Goal: Transaction & Acquisition: Subscribe to service/newsletter

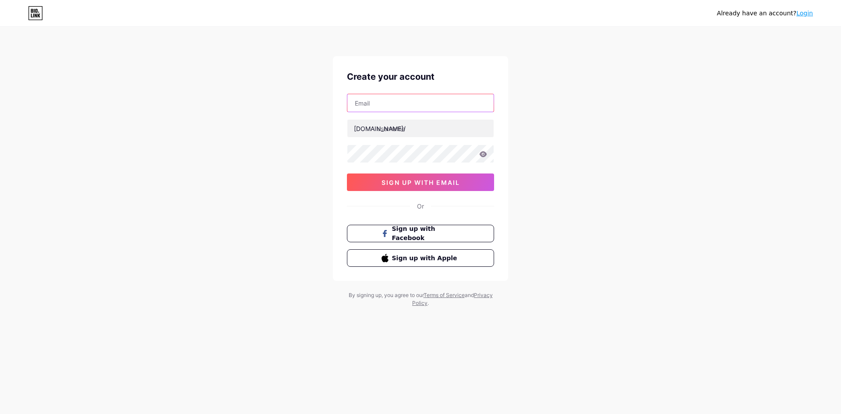
click at [377, 99] on input "text" at bounding box center [420, 103] width 146 height 18
type input "[EMAIL_ADDRESS][DOMAIN_NAME]"
click at [415, 129] on input "text" at bounding box center [420, 129] width 146 height 18
paste input "vsbetzacom"
type input "vsbetzacom"
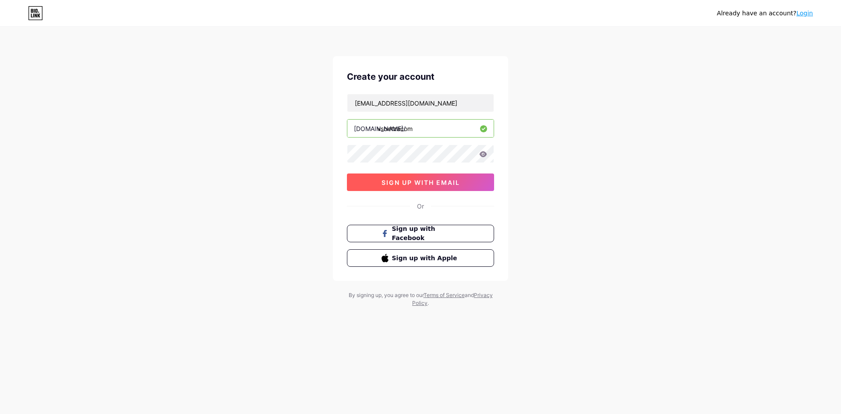
click at [429, 185] on span "sign up with email" at bounding box center [421, 182] width 78 height 7
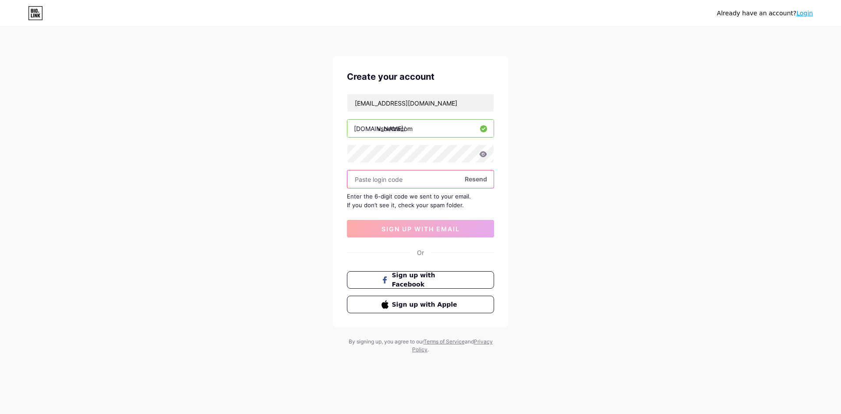
click at [416, 182] on input "text" at bounding box center [420, 179] width 146 height 18
paste input "764221"
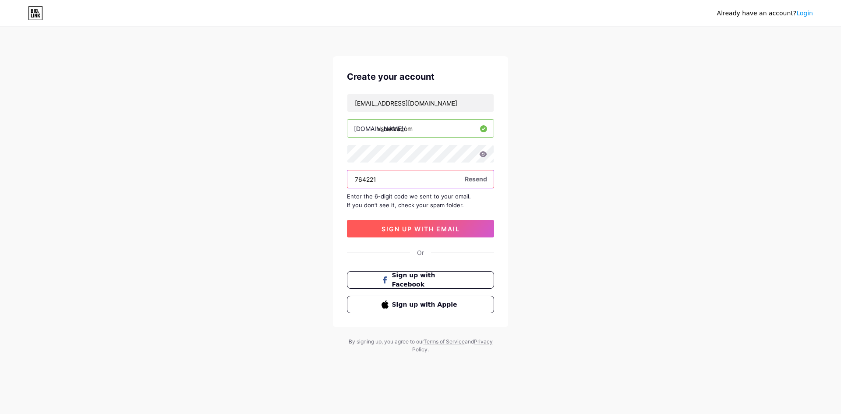
type input "764221"
click at [460, 236] on button "sign up with email" at bounding box center [420, 229] width 147 height 18
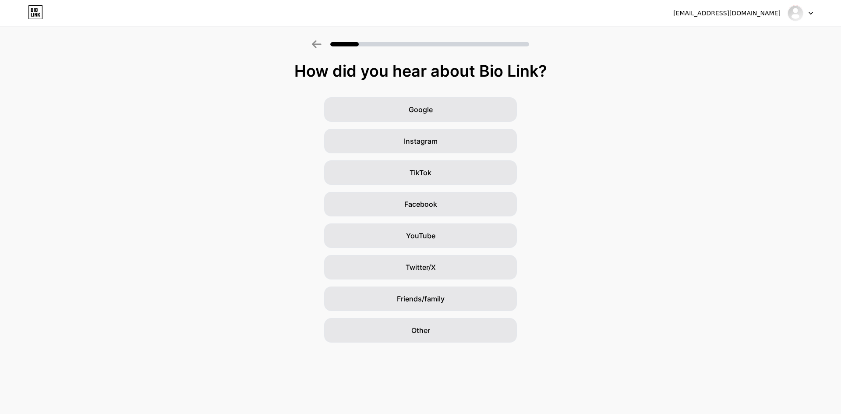
click at [438, 57] on div "How did you hear about Bio Link? Google Instagram TikTok Facebook YouTube Twitt…" at bounding box center [420, 191] width 841 height 302
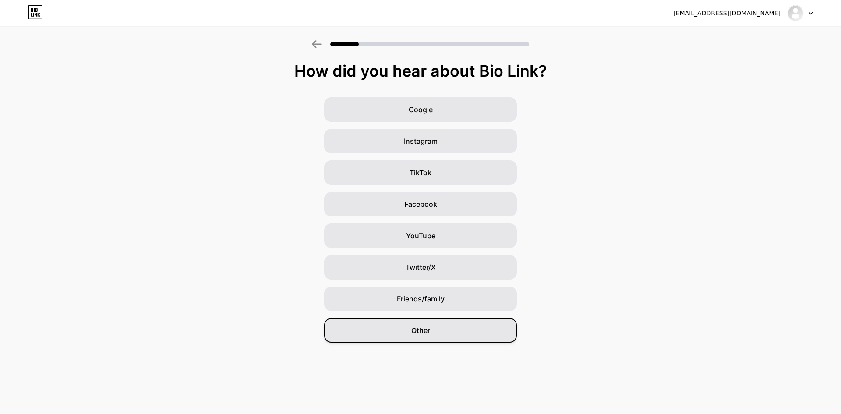
click at [461, 319] on div "Other" at bounding box center [420, 330] width 193 height 25
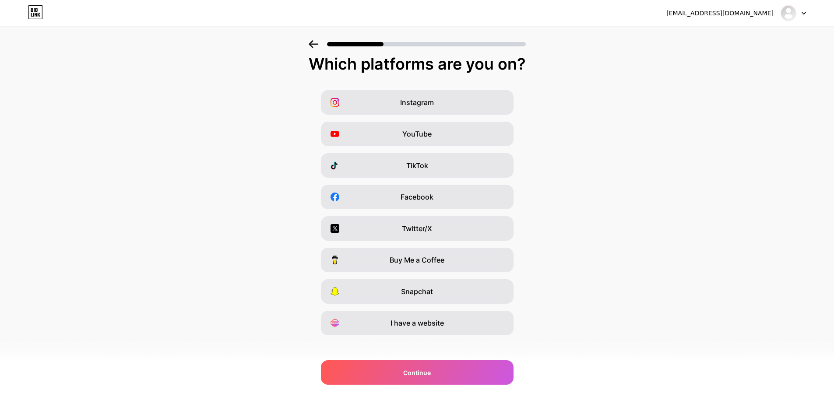
scroll to position [14, 0]
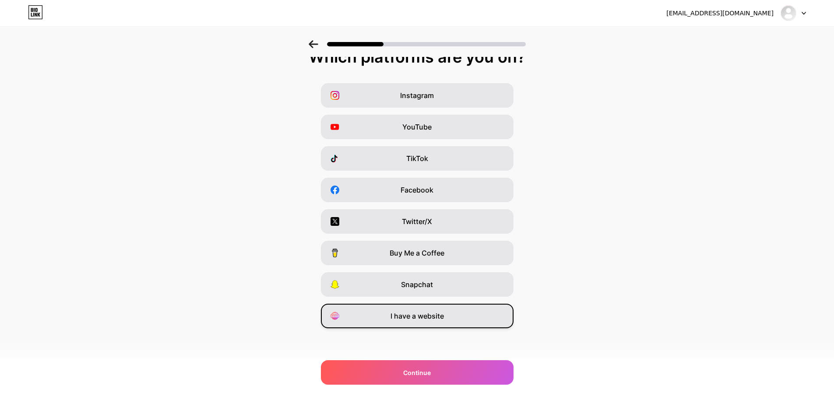
click at [454, 320] on div "I have a website" at bounding box center [417, 316] width 193 height 25
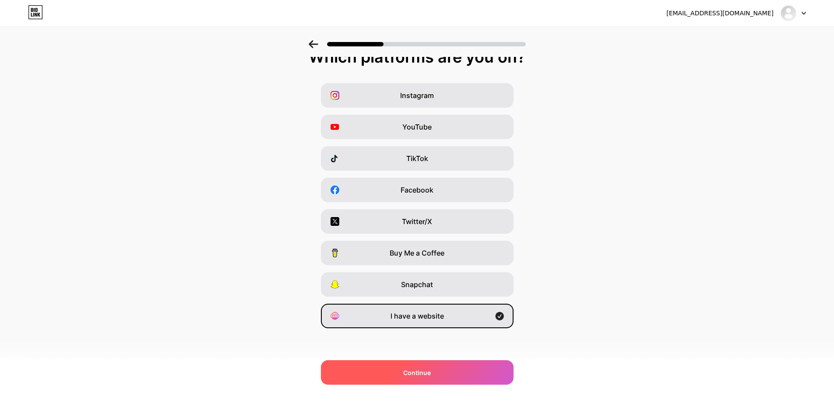
click at [462, 378] on div "Continue" at bounding box center [417, 372] width 193 height 25
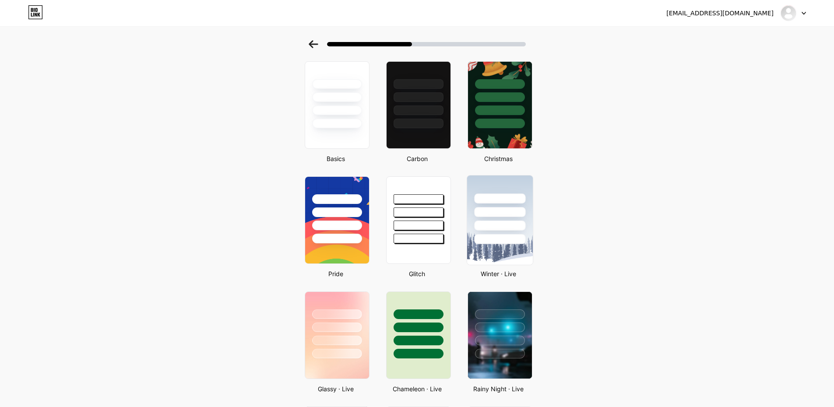
scroll to position [0, 0]
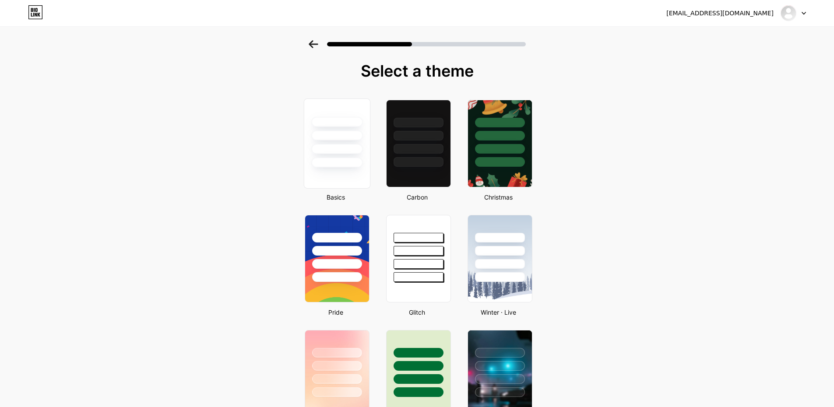
click at [352, 159] on div at bounding box center [336, 163] width 51 height 10
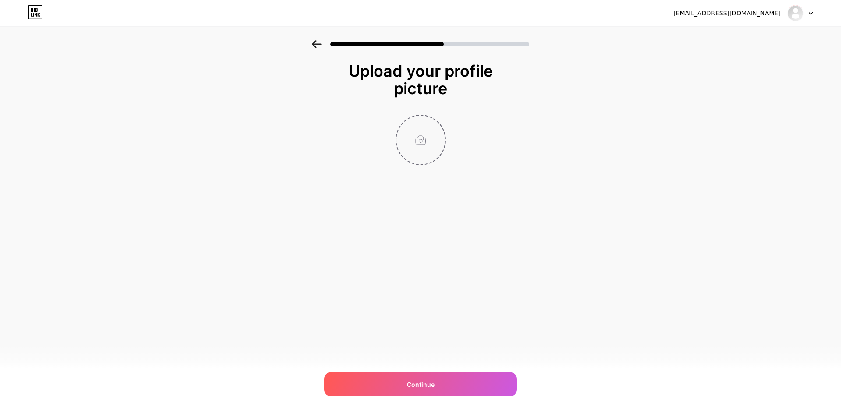
click at [417, 139] on input "file" at bounding box center [420, 140] width 49 height 49
type input "C:\fakepath\500.jpg"
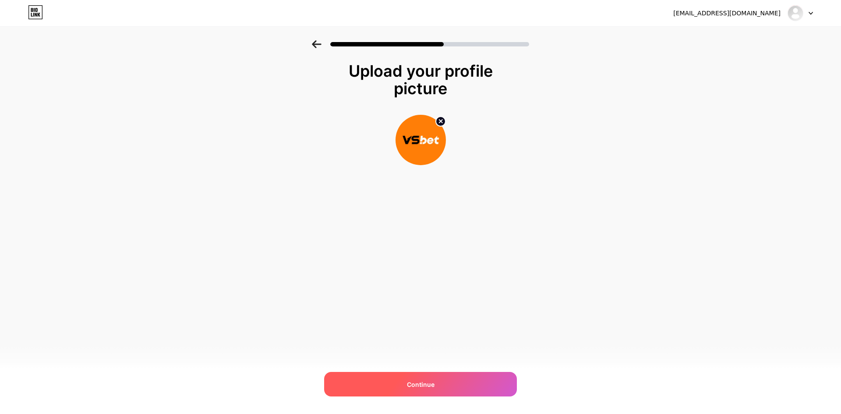
click at [467, 385] on div "Continue" at bounding box center [420, 384] width 193 height 25
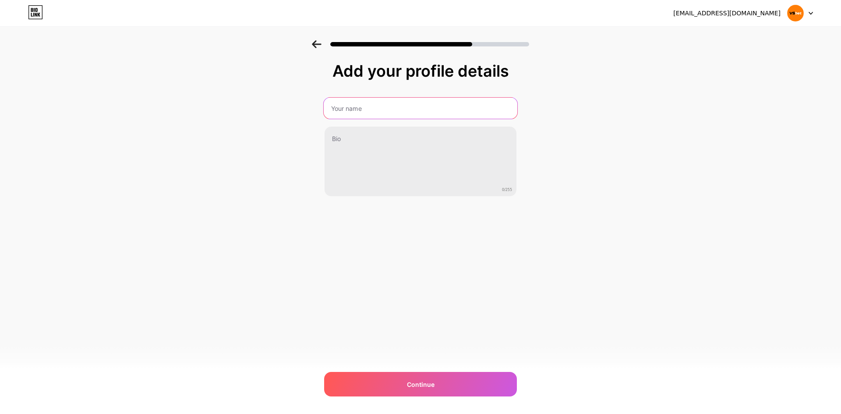
click at [392, 115] on input "text" at bounding box center [421, 108] width 194 height 21
type input "Vsbet"
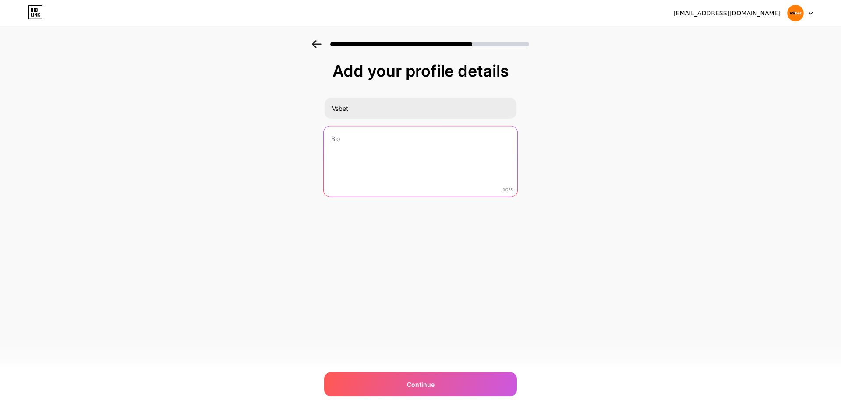
click at [396, 141] on textarea at bounding box center [421, 161] width 194 height 71
paste textarea "Vsbet | [PERSON_NAME] cá [PERSON_NAME] [PERSON_NAME] tín số 1 [PERSON_NAME][GEO…"
paste textarea "Hotline: 0985 36 9831 Mail: [EMAIL_ADDRESS][DOMAIN_NAME] Hashtag, tags: #vsbet …"
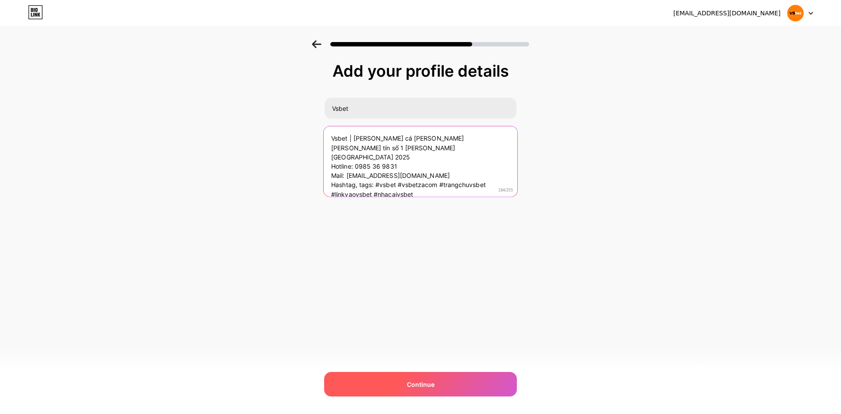
type textarea "Vsbet | [PERSON_NAME] cá [PERSON_NAME] [PERSON_NAME] tín số 1 [PERSON_NAME][GEO…"
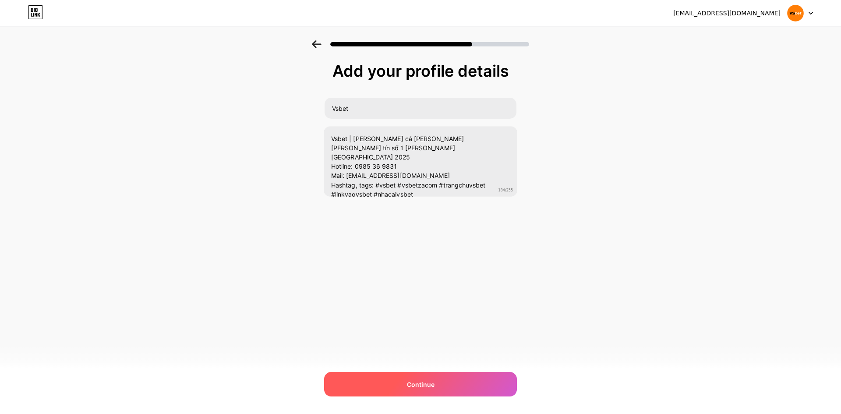
click at [457, 382] on div "Continue" at bounding box center [420, 384] width 193 height 25
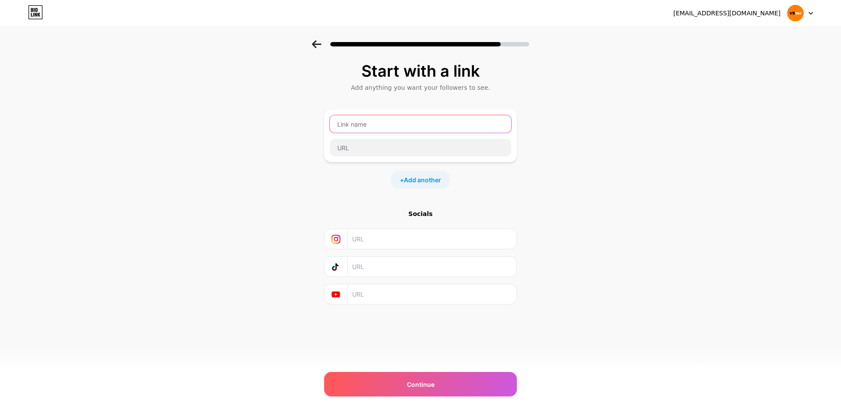
click at [385, 120] on input "text" at bounding box center [420, 124] width 181 height 18
paste input "[URL][DOMAIN_NAME]"
type input "[URL][DOMAIN_NAME]"
click at [390, 152] on input "text" at bounding box center [420, 148] width 181 height 18
paste input "[URL][DOMAIN_NAME]"
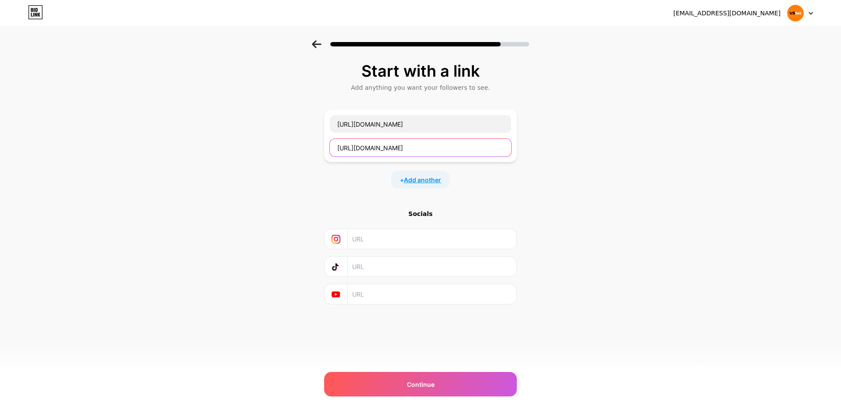
type input "[URL][DOMAIN_NAME]"
click at [418, 179] on span "Add another" at bounding box center [422, 179] width 37 height 9
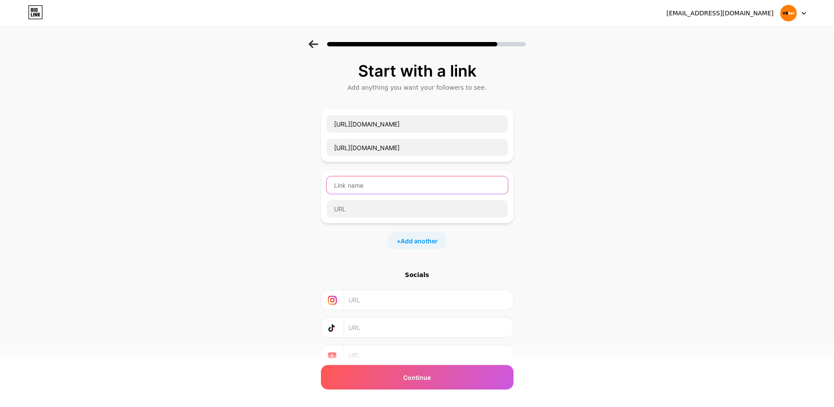
click at [401, 187] on input "text" at bounding box center [417, 186] width 181 height 18
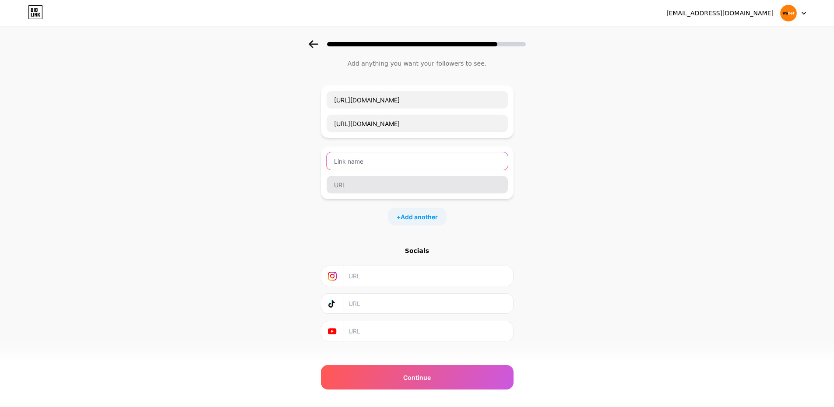
scroll to position [37, 0]
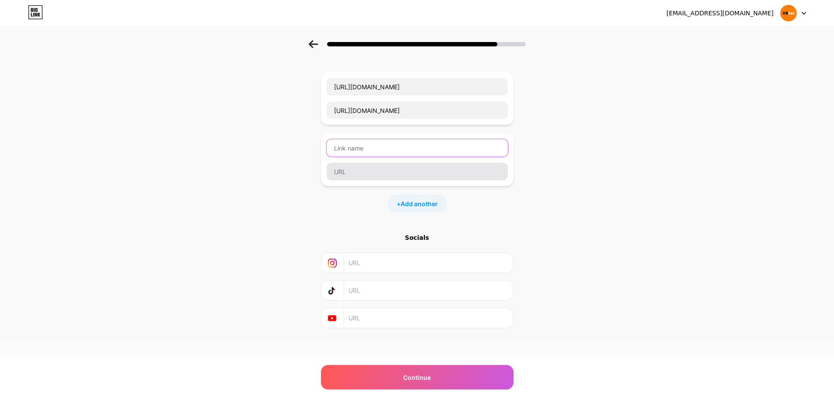
paste input "[URL][DOMAIN_NAME]"
type input "[URL][DOMAIN_NAME]"
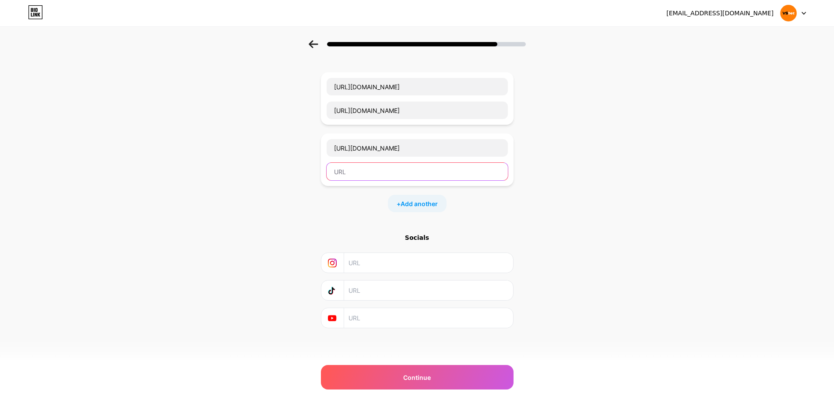
click at [403, 175] on input "text" at bounding box center [417, 172] width 181 height 18
paste input "[URL][DOMAIN_NAME]"
type input "[URL][DOMAIN_NAME]"
click at [429, 205] on span "Add another" at bounding box center [419, 203] width 37 height 9
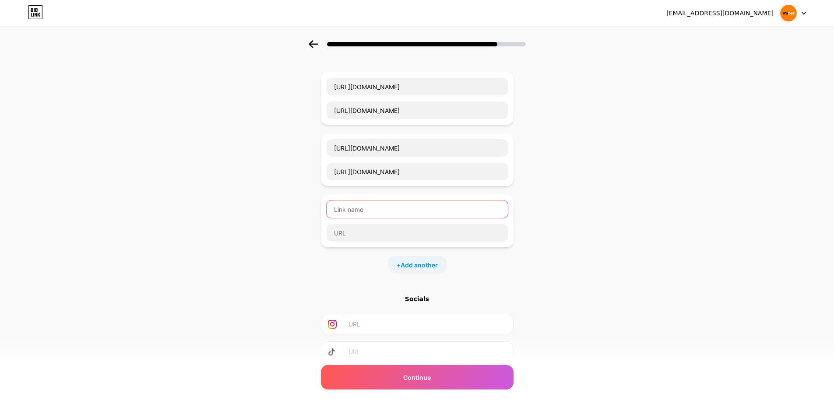
click at [407, 211] on input "text" at bounding box center [417, 210] width 181 height 18
paste input "[URL][DOMAIN_NAME]"
type input "[URL][DOMAIN_NAME]"
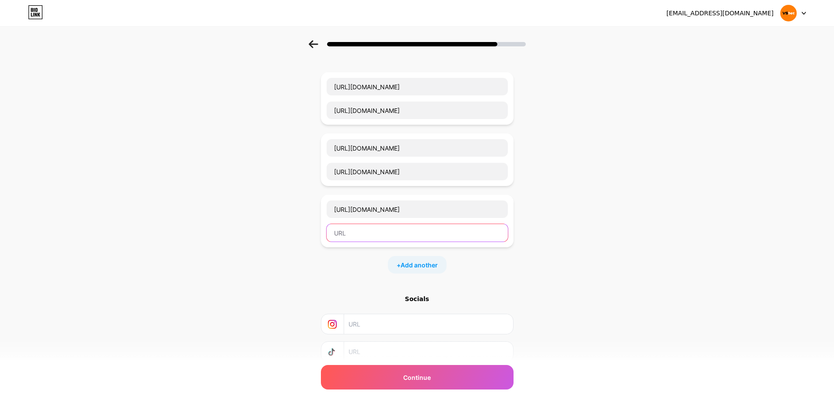
click at [419, 231] on input "text" at bounding box center [417, 233] width 181 height 18
paste input "[URL][DOMAIN_NAME]"
type input "[URL][DOMAIN_NAME]"
click at [434, 265] on span "Add another" at bounding box center [419, 265] width 37 height 9
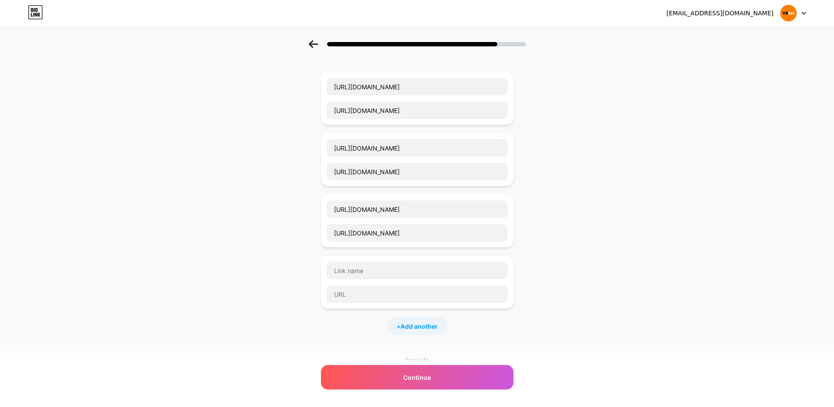
click at [431, 260] on div at bounding box center [417, 282] width 193 height 53
click at [424, 271] on input "text" at bounding box center [417, 271] width 181 height 18
paste input "[URL][DOMAIN_NAME]"
type input "[URL][DOMAIN_NAME]"
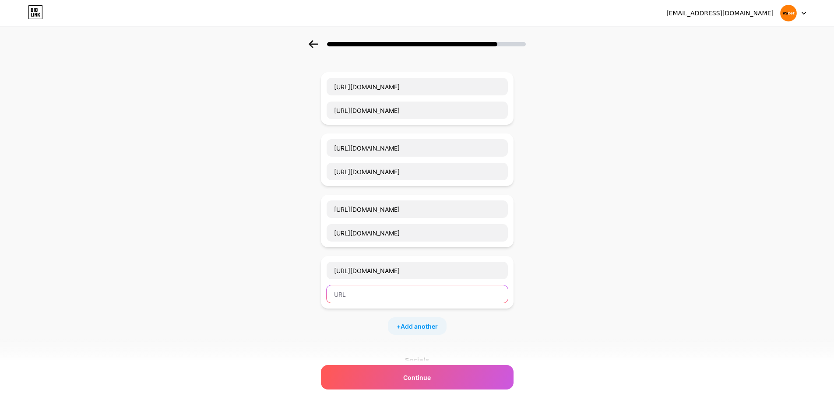
scroll to position [0, 0]
click at [402, 291] on input "text" at bounding box center [417, 295] width 181 height 18
paste input "[URL][DOMAIN_NAME]"
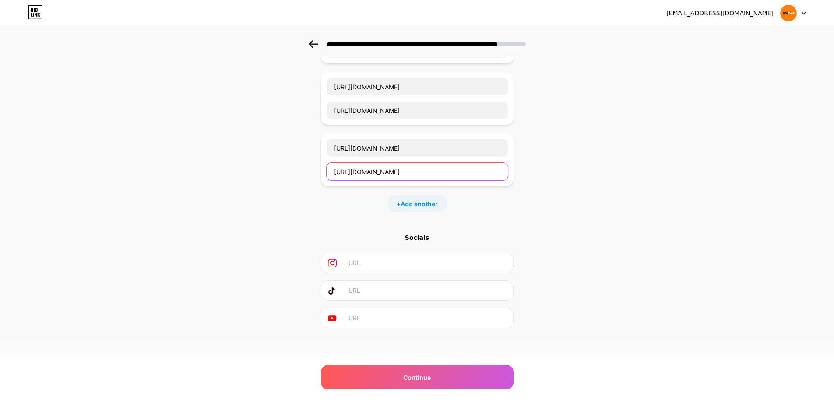
type input "[URL][DOMAIN_NAME]"
click at [427, 201] on span "Add another" at bounding box center [419, 203] width 37 height 9
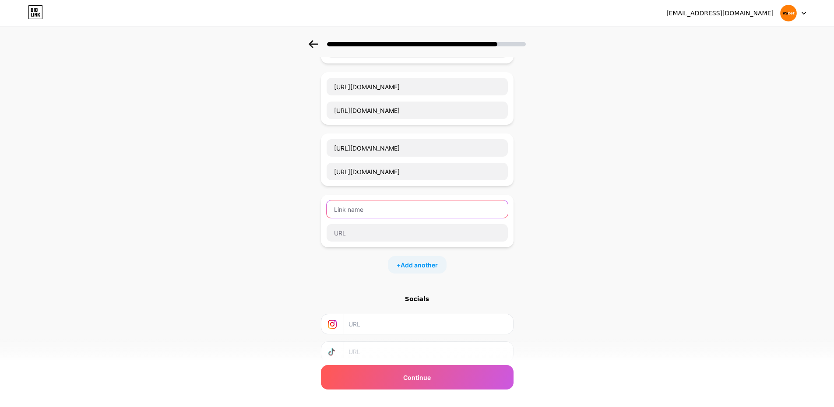
click at [424, 212] on input "text" at bounding box center [417, 210] width 181 height 18
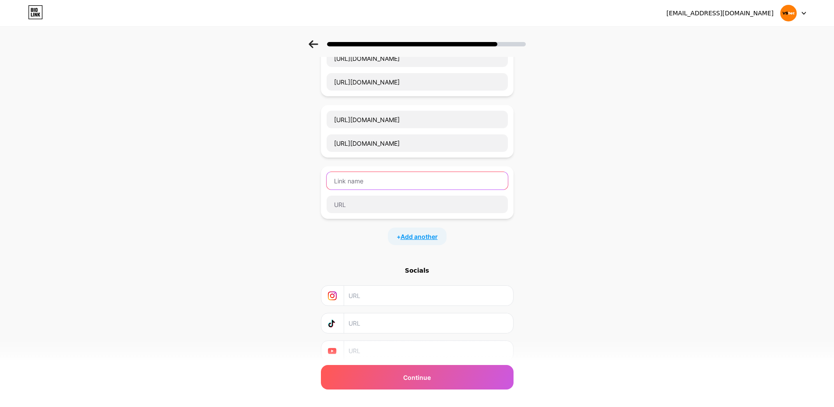
scroll to position [204, 0]
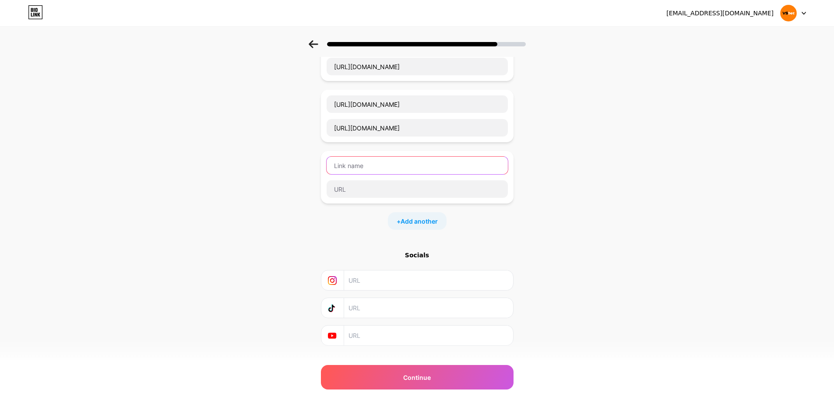
paste input "[URL][DOMAIN_NAME]"
type input "[URL][DOMAIN_NAME]"
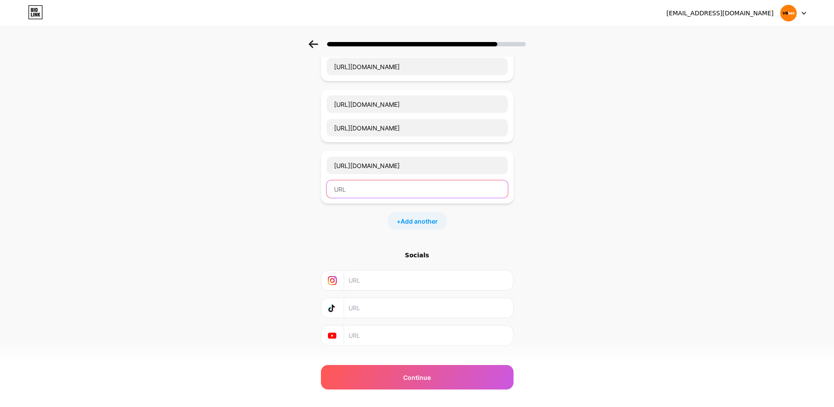
click at [410, 192] on input "text" at bounding box center [417, 189] width 181 height 18
paste input "[URL][DOMAIN_NAME]"
type input "[URL][DOMAIN_NAME]"
click at [432, 225] on span "Add another" at bounding box center [419, 221] width 37 height 9
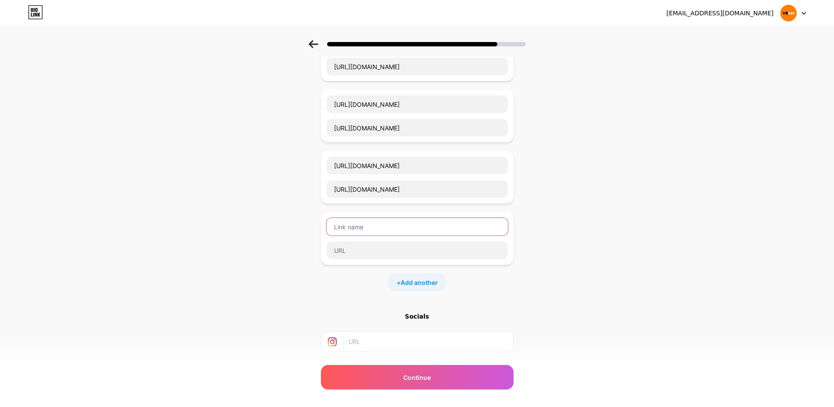
click at [424, 218] on input "text" at bounding box center [417, 227] width 181 height 18
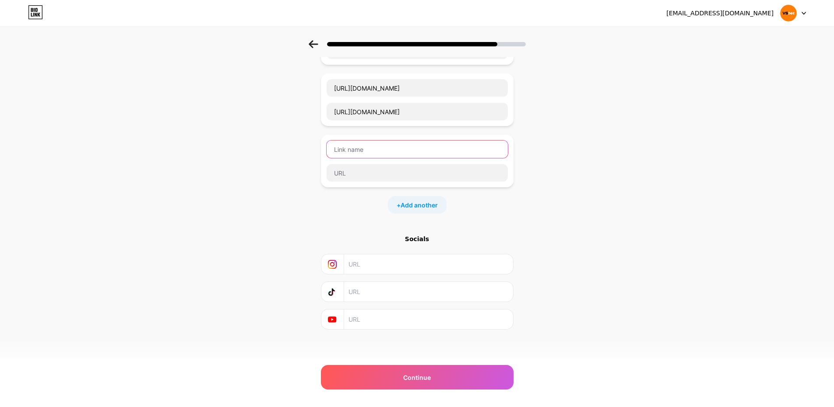
scroll to position [283, 0]
paste input "[URL][DOMAIN_NAME]"
type input "[URL][DOMAIN_NAME]"
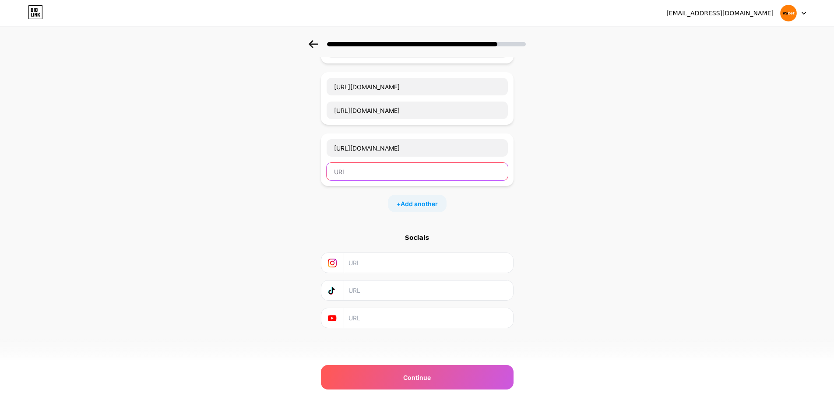
click at [404, 177] on input "text" at bounding box center [417, 172] width 181 height 18
paste input "[URL][DOMAIN_NAME]"
type input "[URL][DOMAIN_NAME]"
click at [424, 202] on span "Add another" at bounding box center [419, 203] width 37 height 9
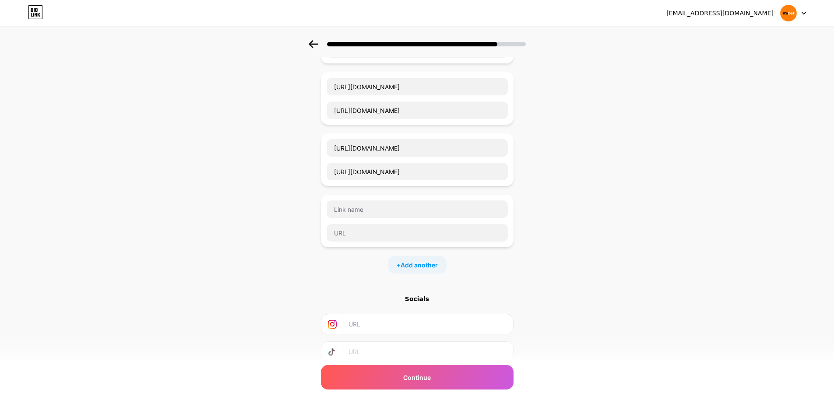
click at [422, 199] on div at bounding box center [417, 221] width 193 height 53
click at [417, 212] on input "text" at bounding box center [417, 210] width 181 height 18
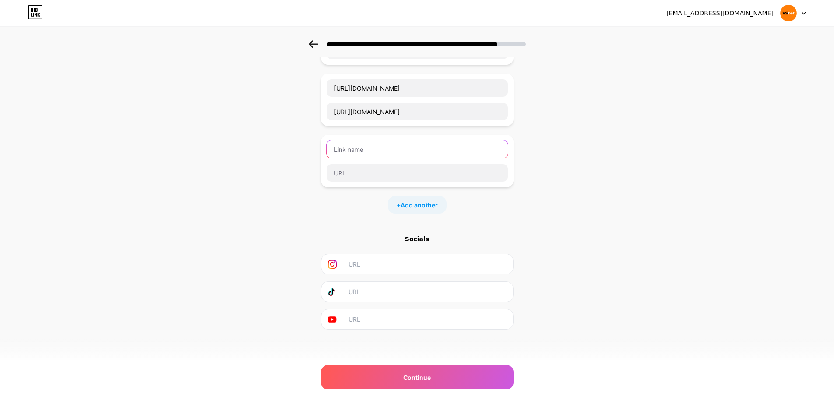
paste input "[URL][DOMAIN_NAME]"
type input "[URL][DOMAIN_NAME]"
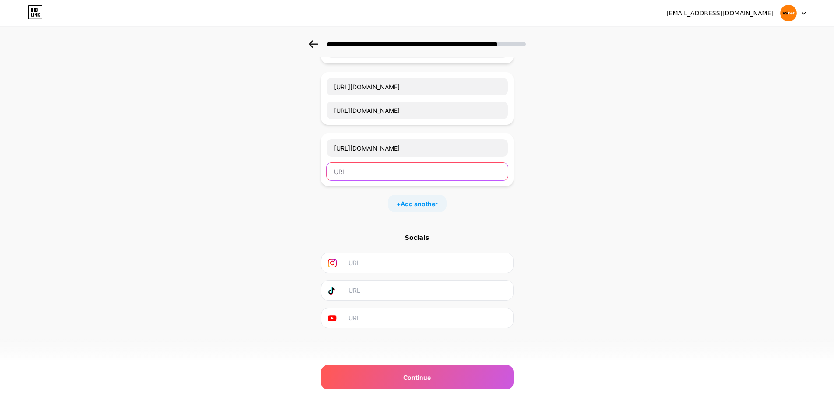
click at [426, 178] on input "text" at bounding box center [417, 172] width 181 height 18
paste input "[URL][DOMAIN_NAME]"
type input "[URL][DOMAIN_NAME]"
click at [431, 203] on span "Add another" at bounding box center [419, 203] width 37 height 9
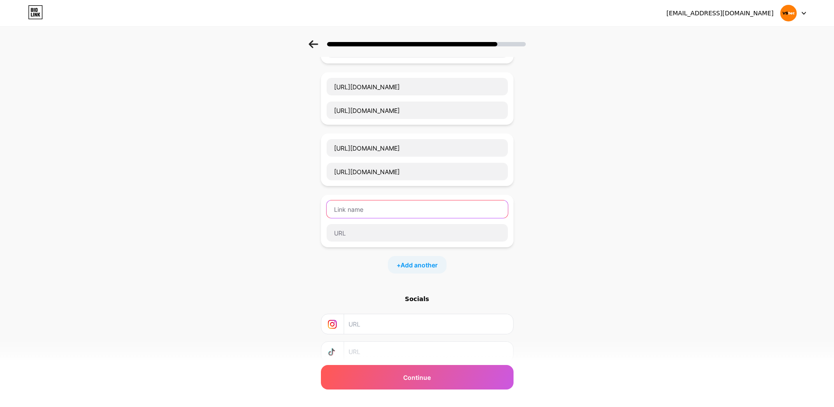
click at [425, 217] on input "text" at bounding box center [417, 210] width 181 height 18
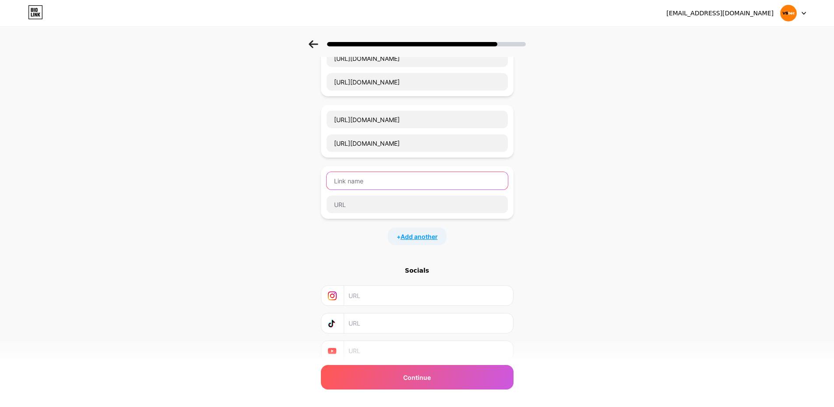
scroll to position [388, 0]
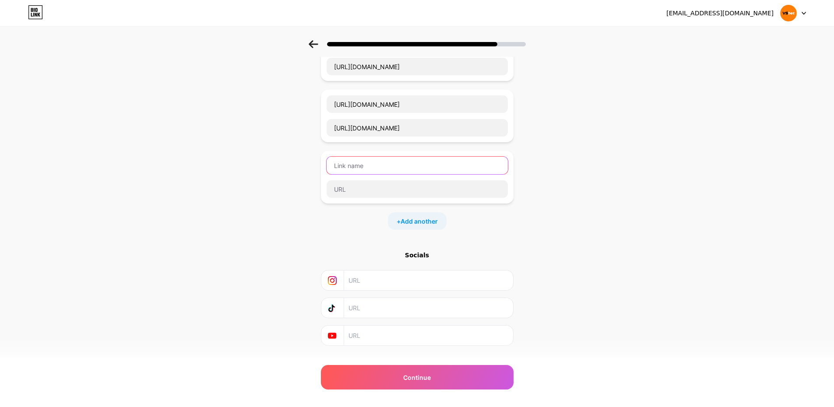
paste input "[URL][DOMAIN_NAME]"
type input "[URL][DOMAIN_NAME]"
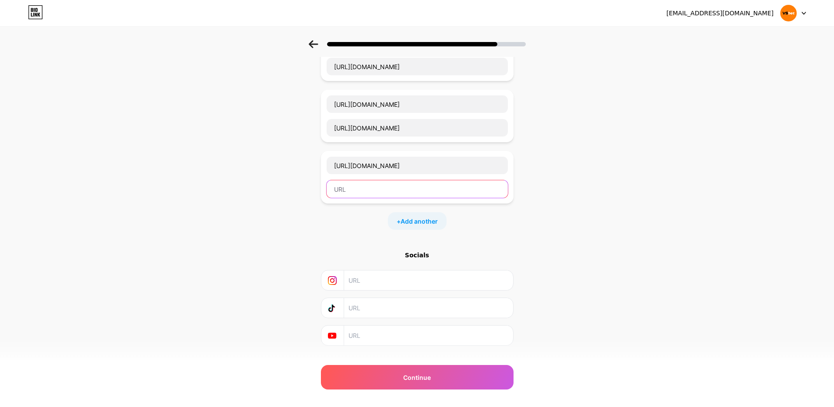
click at [409, 191] on input "text" at bounding box center [417, 189] width 181 height 18
paste input "[URL][DOMAIN_NAME]"
type input "[URL][DOMAIN_NAME]"
click at [429, 226] on div "+ Add another" at bounding box center [417, 221] width 59 height 18
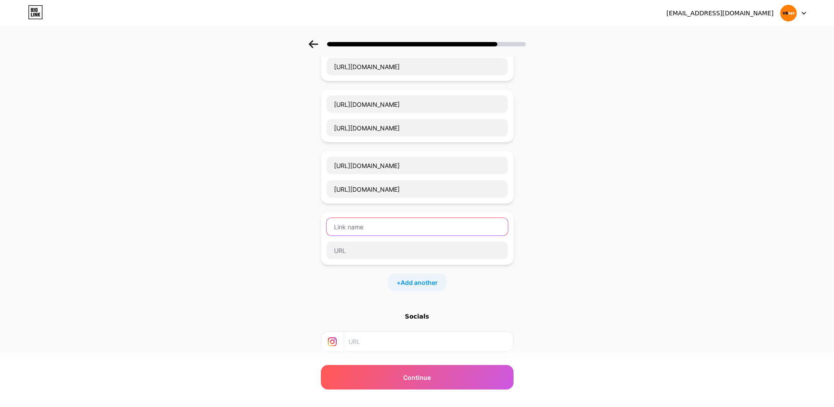
click at [423, 224] on input "text" at bounding box center [417, 227] width 181 height 18
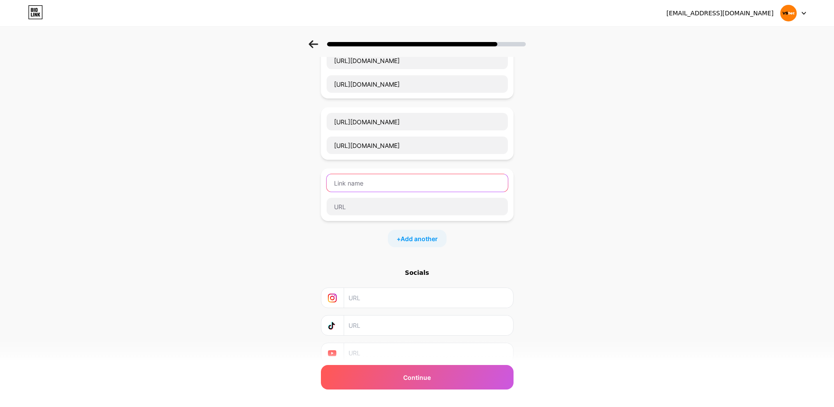
paste input "[URL][PERSON_NAME][DOMAIN_NAME]"
type input "[URL][PERSON_NAME][DOMAIN_NAME]"
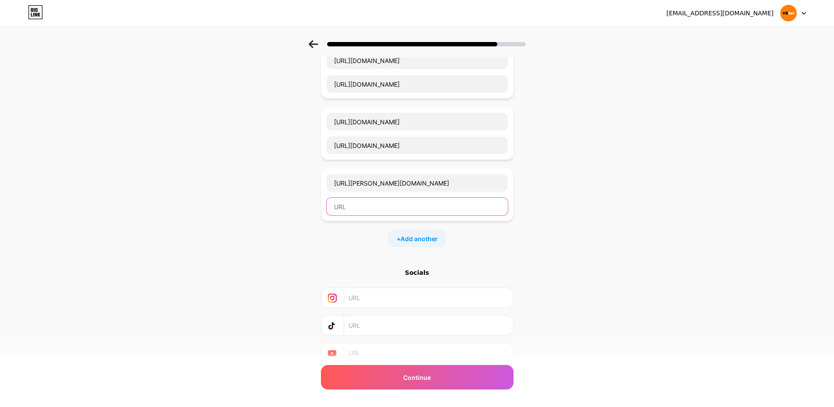
click at [423, 214] on input "text" at bounding box center [417, 207] width 181 height 18
paste input "[URL][PERSON_NAME][DOMAIN_NAME]"
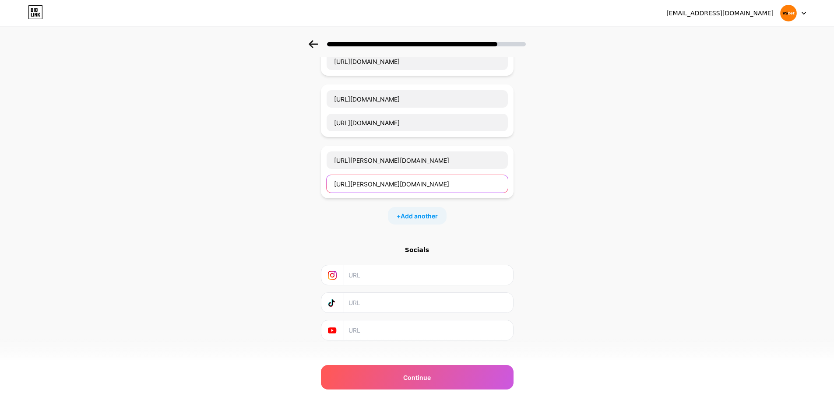
scroll to position [466, 0]
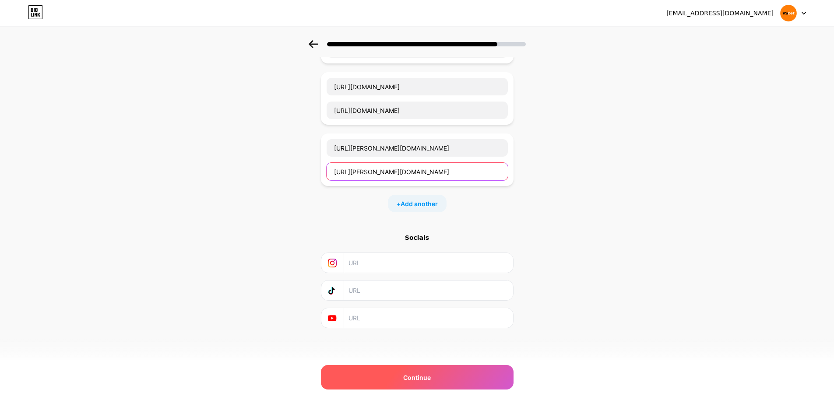
type input "[URL][PERSON_NAME][DOMAIN_NAME]"
click at [451, 380] on div "Continue" at bounding box center [417, 377] width 193 height 25
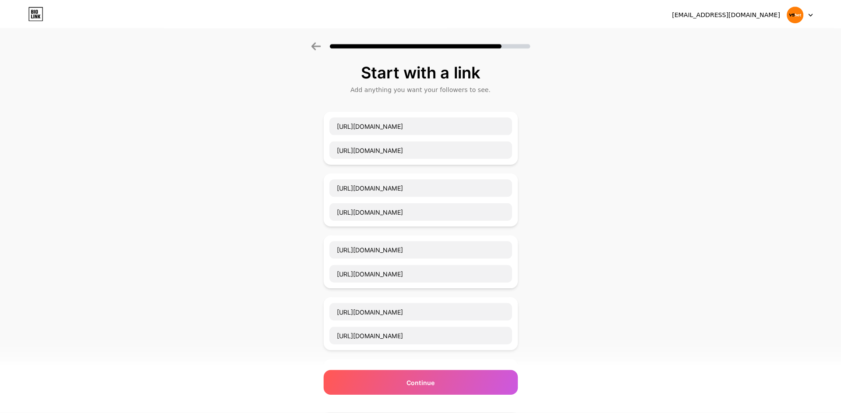
scroll to position [0, 0]
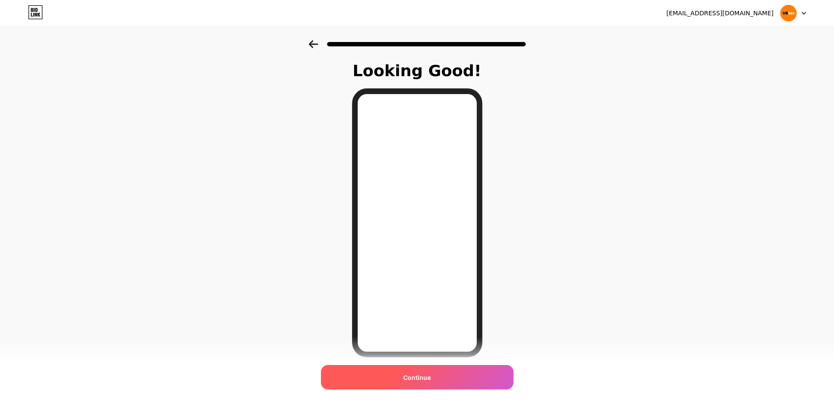
click at [487, 385] on div "Continue" at bounding box center [417, 377] width 193 height 25
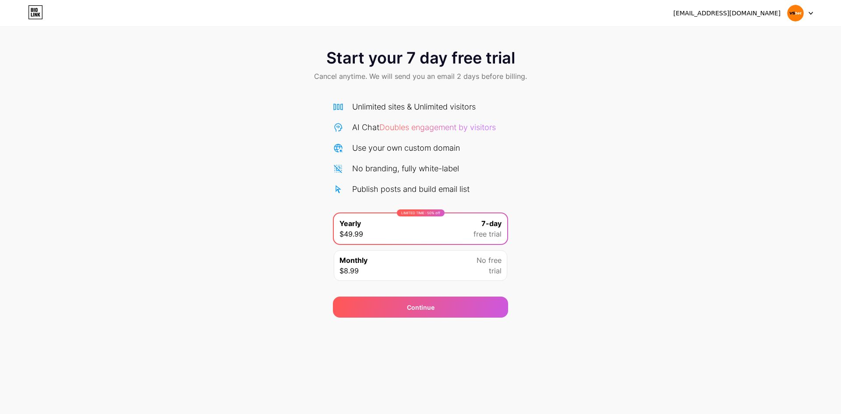
click at [474, 269] on div "Monthly $8.99 No free trial" at bounding box center [420, 265] width 173 height 31
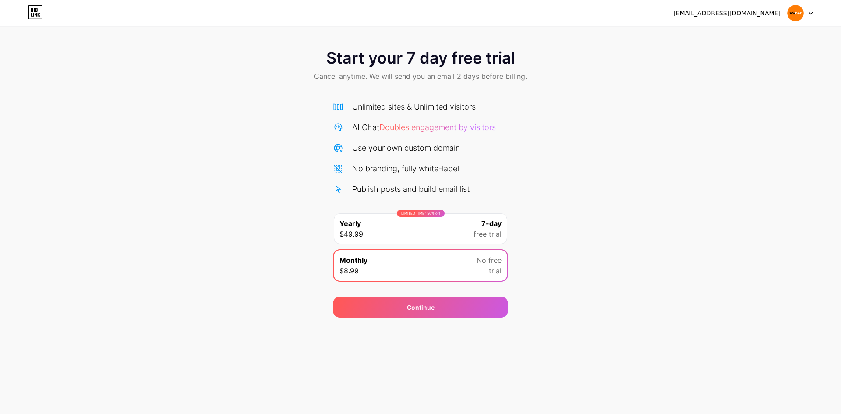
click at [468, 227] on div "LIMITED TIME : 50% off Yearly $49.99 7-day free trial" at bounding box center [420, 228] width 173 height 31
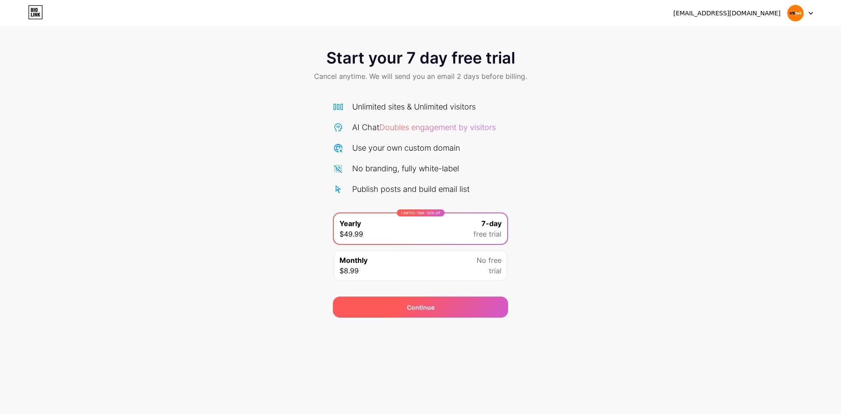
click at [462, 297] on div "Continue" at bounding box center [420, 307] width 175 height 21
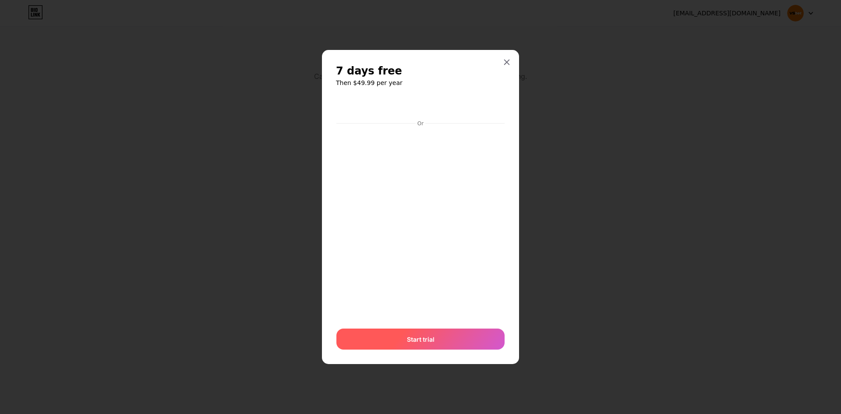
click at [445, 332] on div "Start trial" at bounding box center [420, 339] width 168 height 21
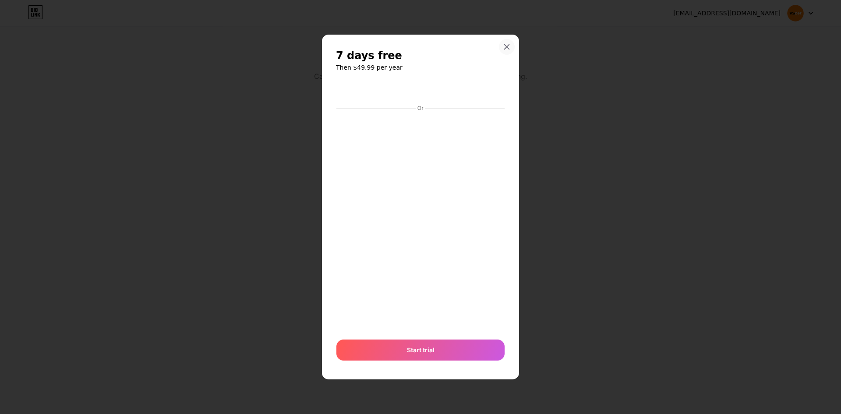
click at [505, 46] on icon at bounding box center [507, 47] width 5 height 5
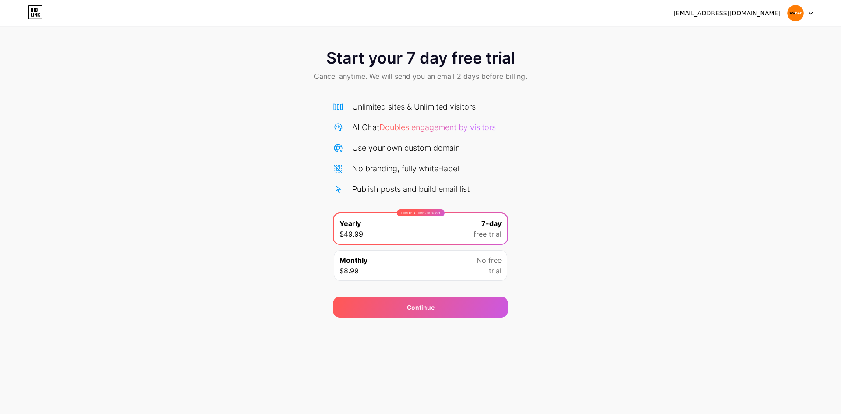
click at [36, 15] on icon at bounding box center [36, 15] width 2 height 4
click at [785, 14] on div "[EMAIL_ADDRESS][DOMAIN_NAME]" at bounding box center [743, 13] width 140 height 16
click at [751, 9] on div "[EMAIL_ADDRESS][DOMAIN_NAME]" at bounding box center [726, 13] width 107 height 9
click at [33, 13] on icon at bounding box center [35, 12] width 15 height 14
click at [443, 307] on div "Continue" at bounding box center [420, 307] width 175 height 21
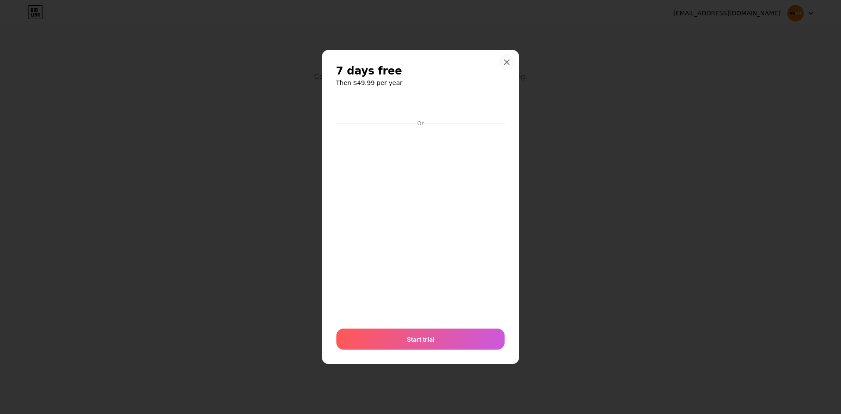
click at [507, 54] on div at bounding box center [507, 62] width 16 height 16
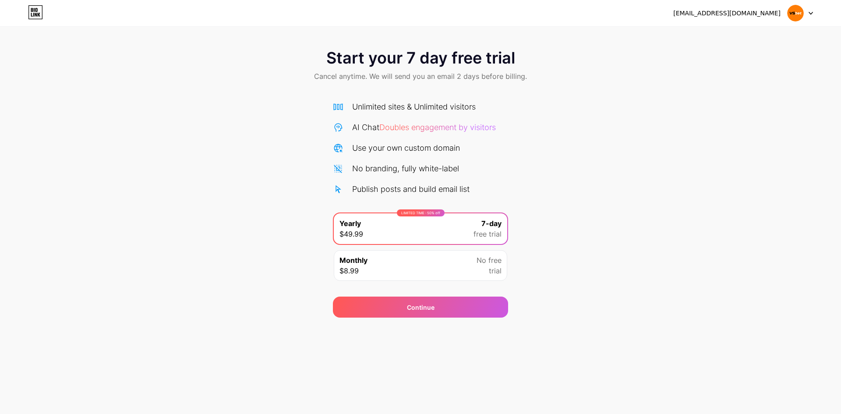
click at [454, 271] on div "Monthly $8.99 No free trial" at bounding box center [420, 265] width 173 height 31
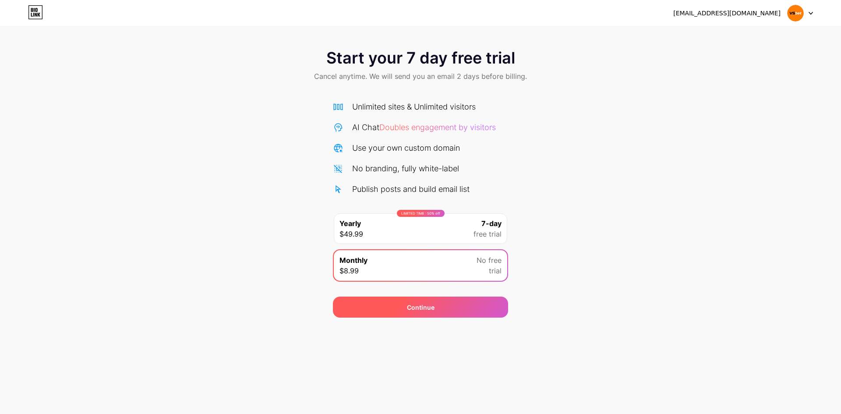
click at [457, 308] on div "Continue" at bounding box center [420, 307] width 175 height 21
